Goal: Task Accomplishment & Management: Use online tool/utility

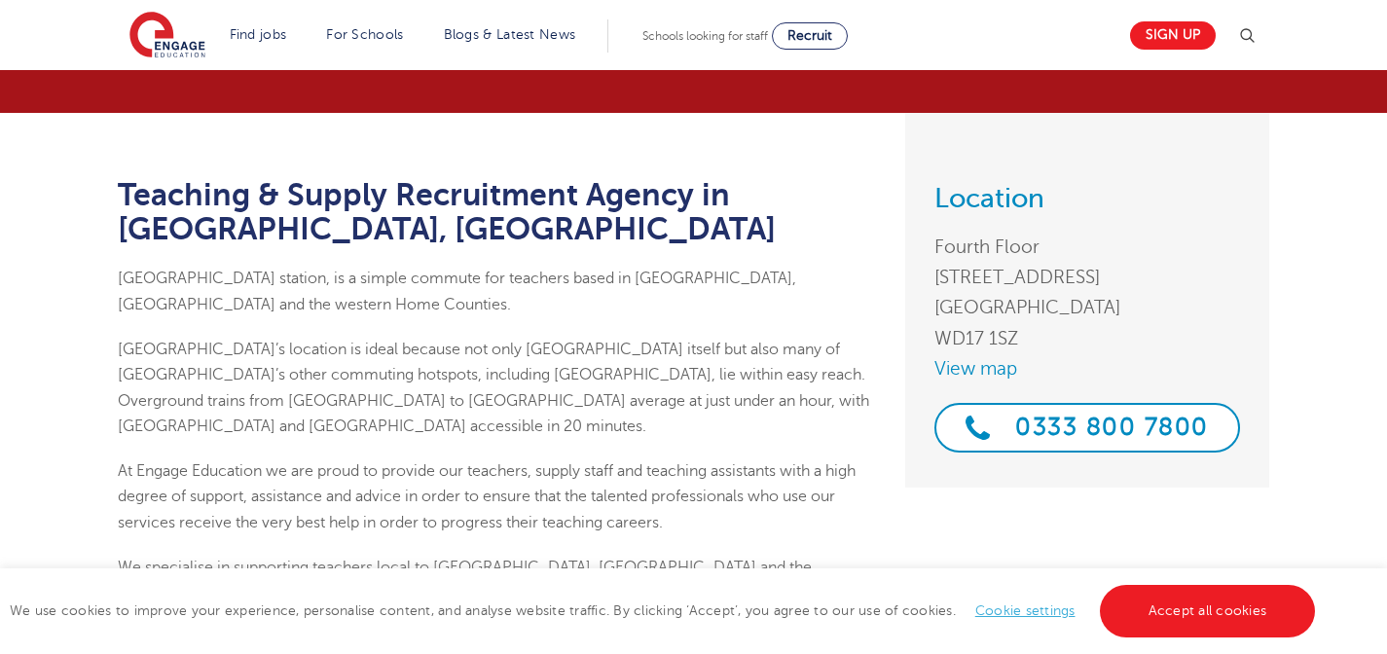
scroll to position [160, 0]
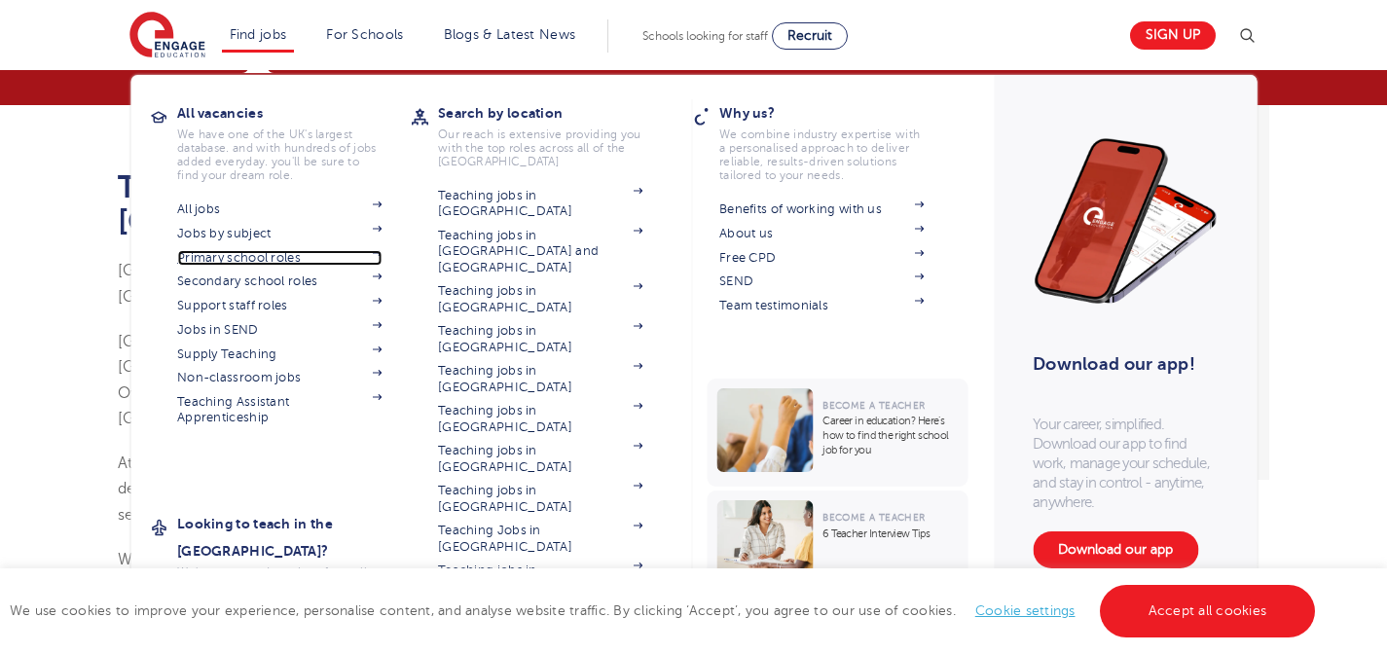
click at [275, 264] on link "Primary school roles" at bounding box center [279, 258] width 204 height 16
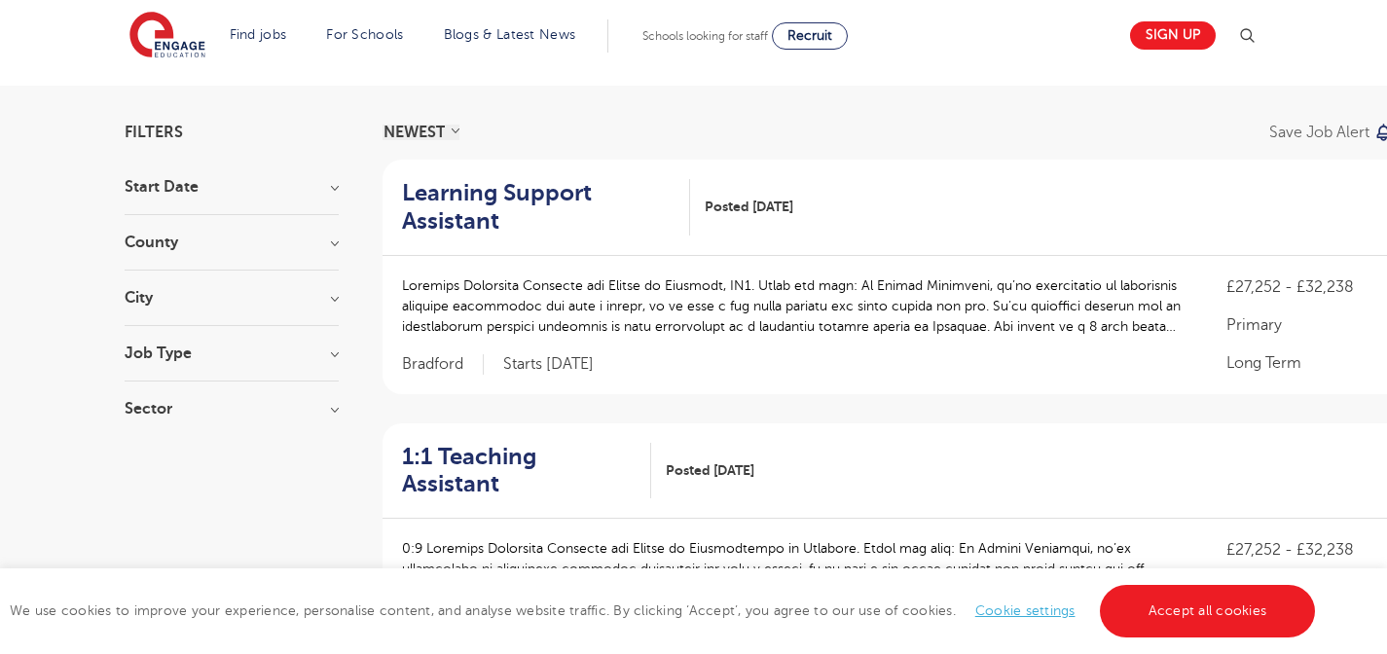
scroll to position [92, 0]
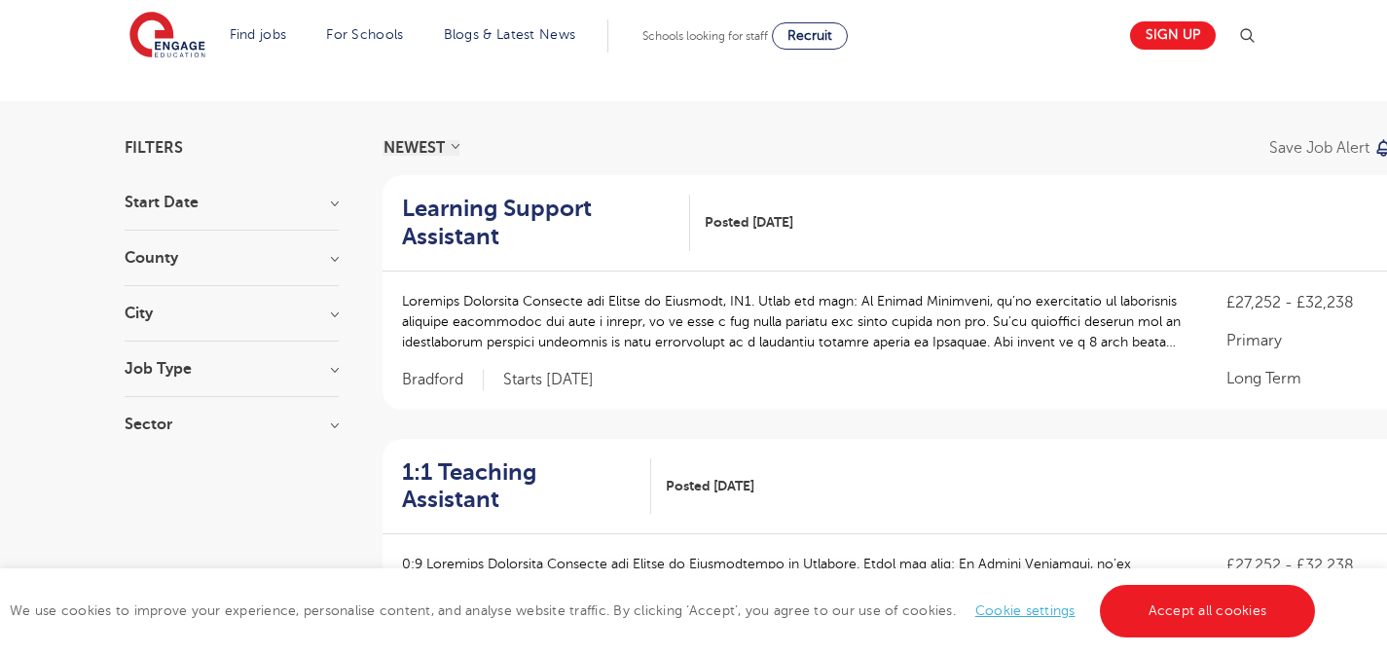
click at [332, 260] on h3 "County" at bounding box center [232, 258] width 214 height 16
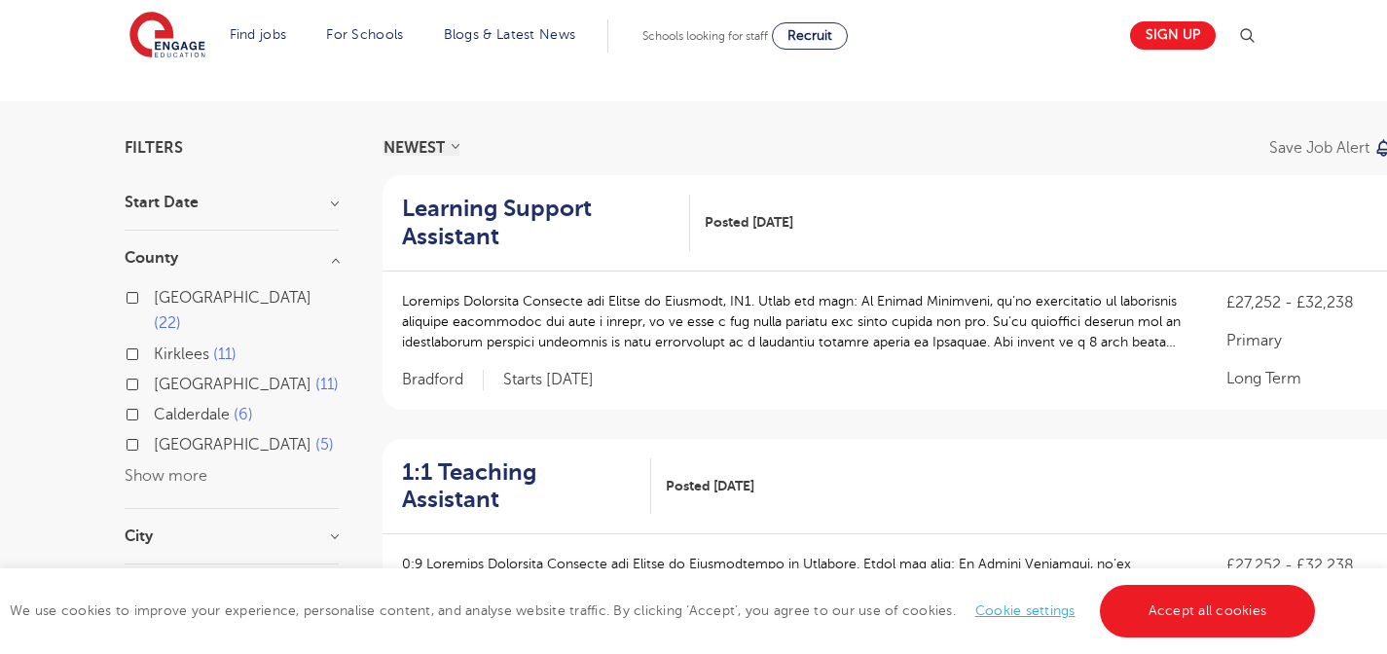
click at [137, 467] on button "Show more" at bounding box center [166, 476] width 83 height 18
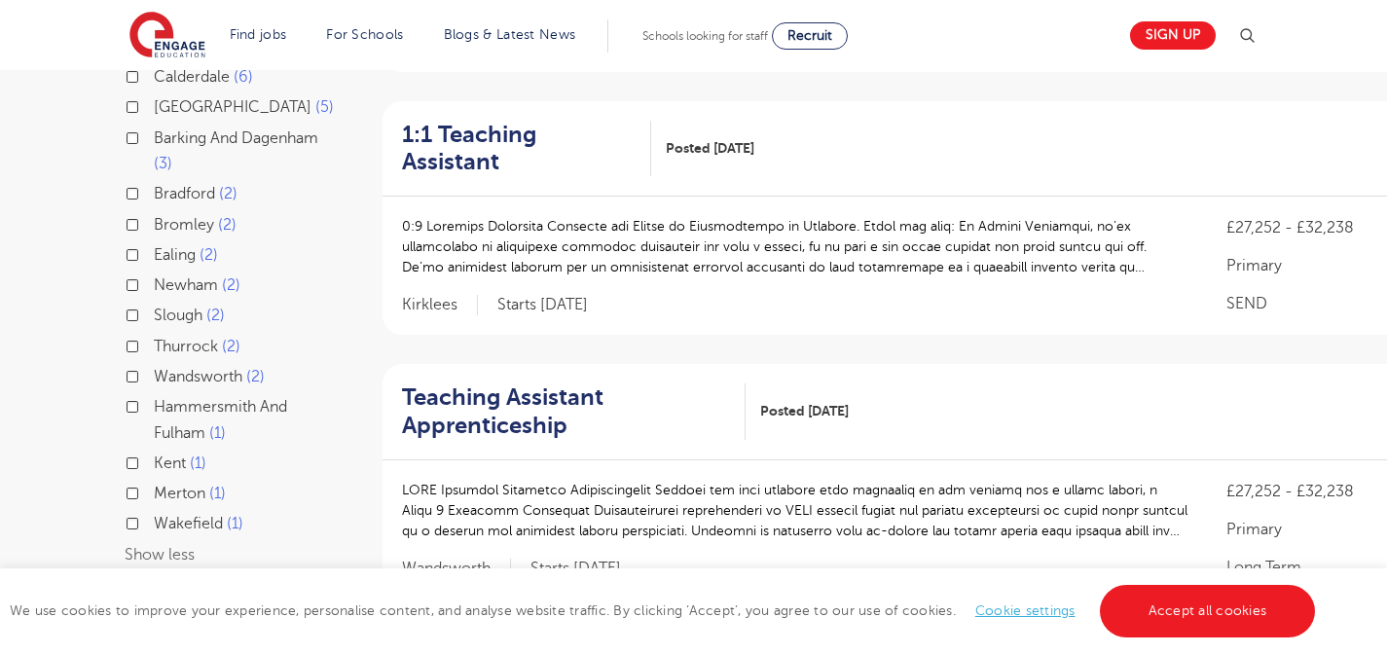
scroll to position [431, 0]
click at [154, 301] on label "Slough 2" at bounding box center [189, 313] width 71 height 25
click at [154, 305] on input "Slough 2" at bounding box center [160, 311] width 13 height 13
checkbox input "true"
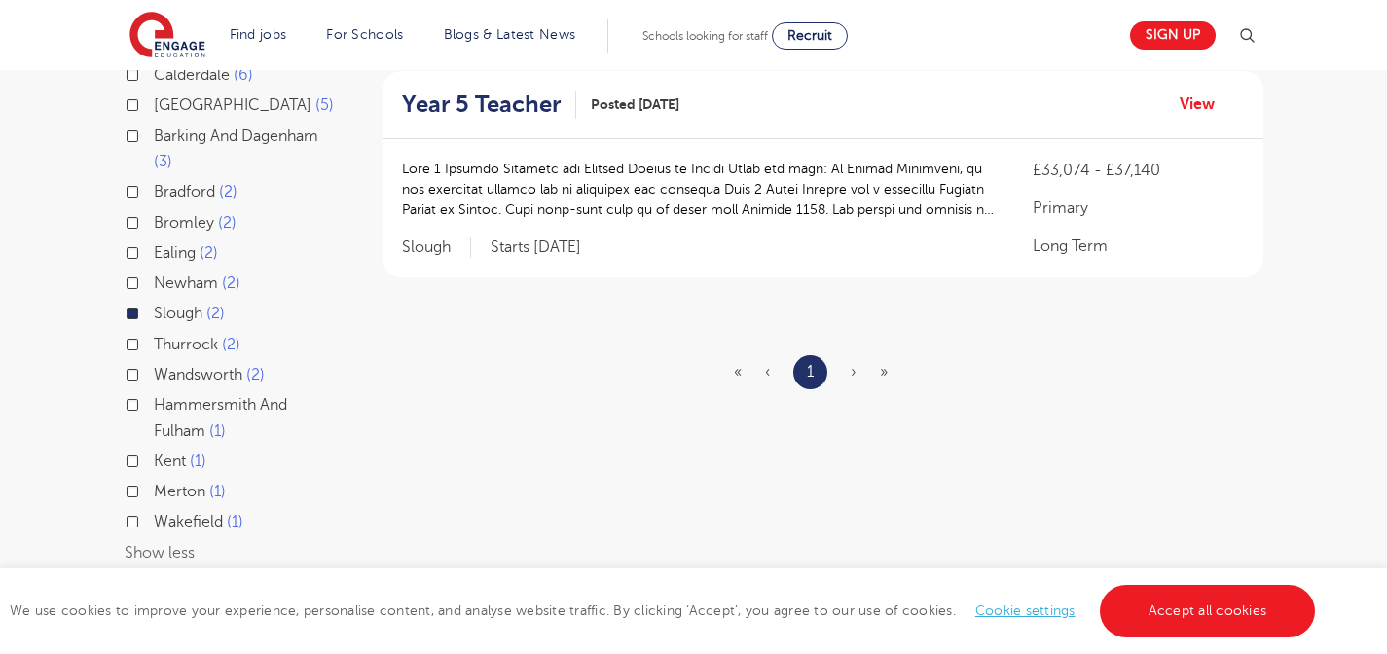
click at [154, 301] on label "Slough 2" at bounding box center [189, 313] width 71 height 25
click at [154, 305] on input "Slough 2" at bounding box center [160, 311] width 13 height 13
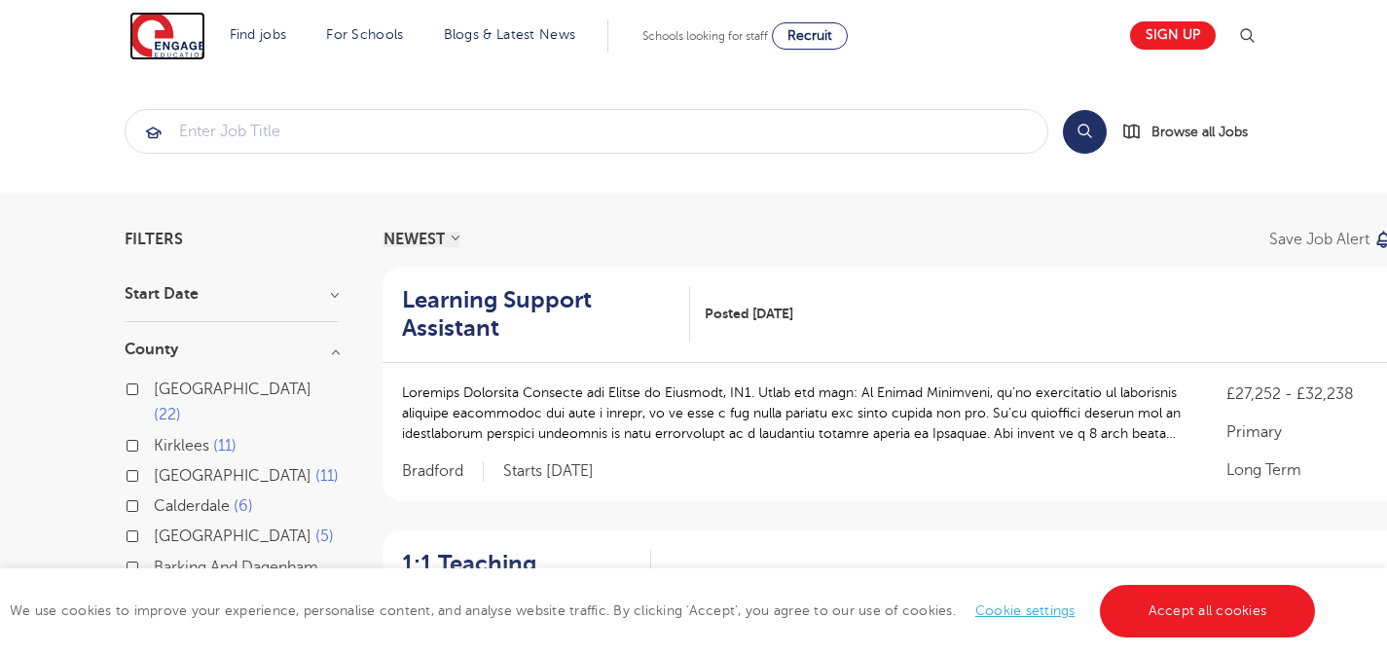
click at [183, 57] on img at bounding box center [167, 36] width 76 height 49
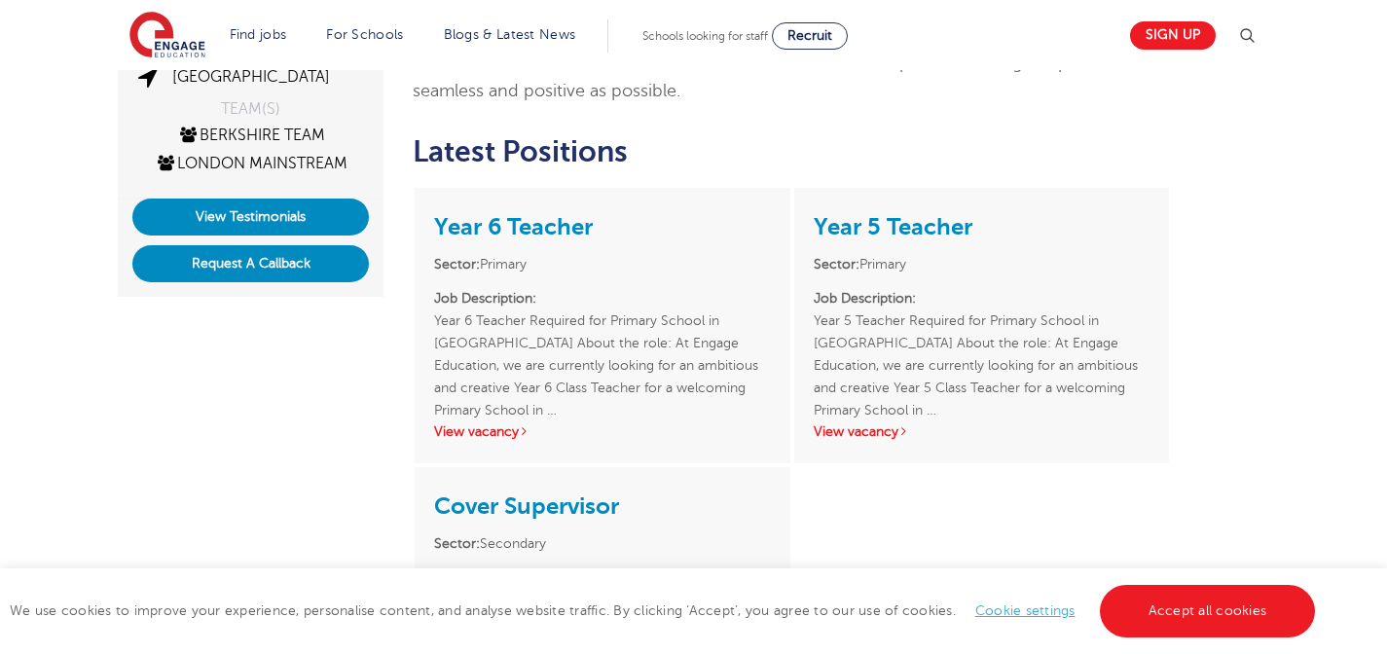
scroll to position [526, 0]
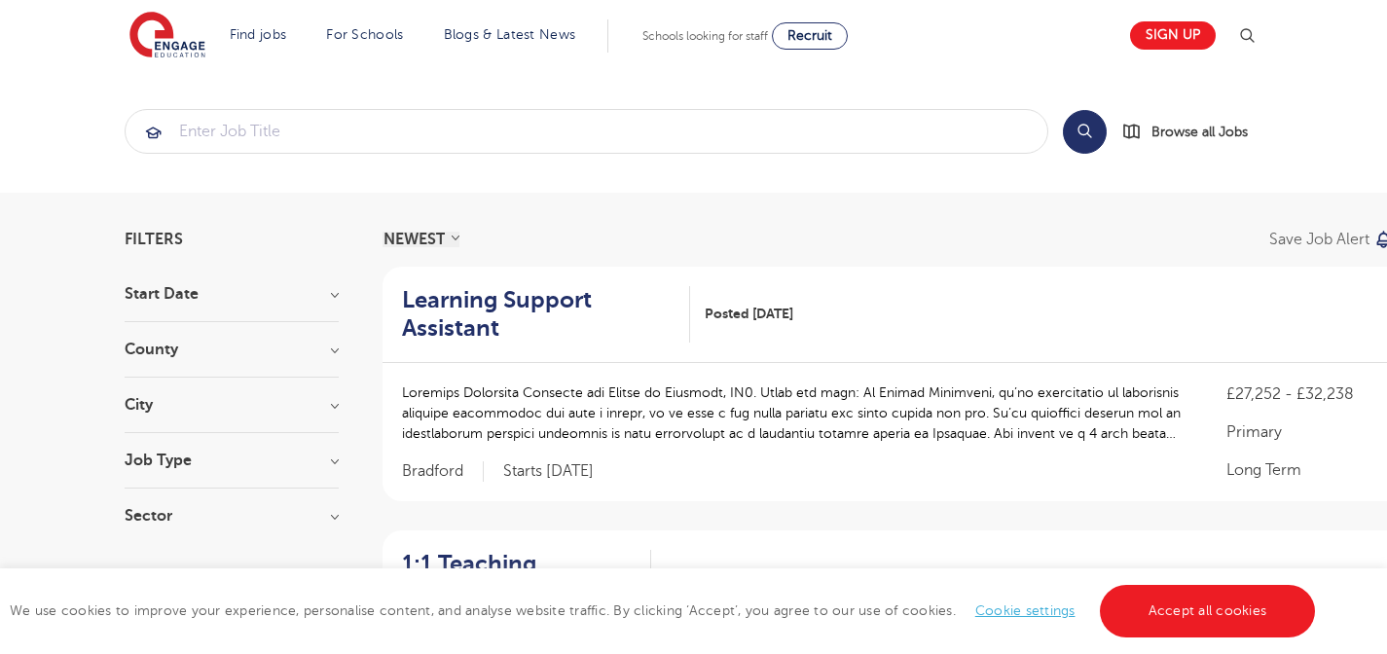
scroll to position [431, 0]
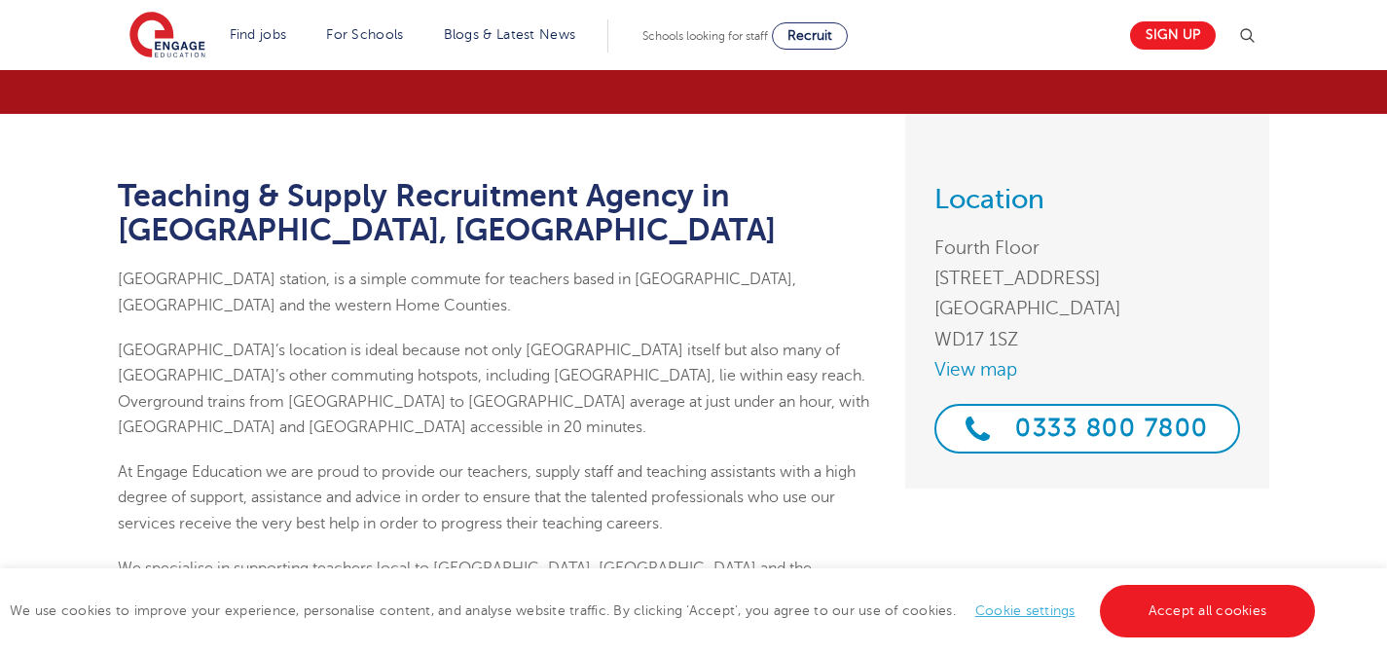
scroll to position [158, 0]
